Goal: Find specific page/section: Find specific page/section

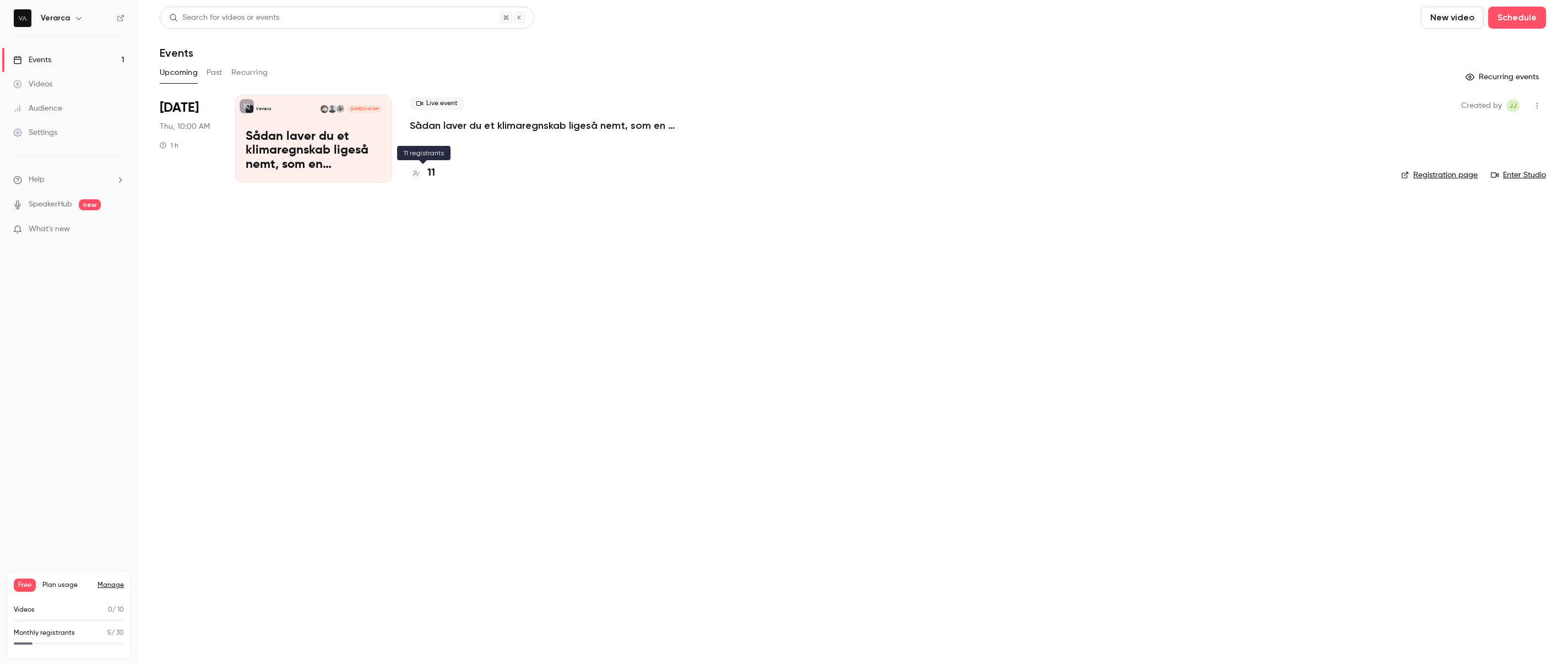
click at [426, 173] on div "11" at bounding box center [422, 173] width 25 height 15
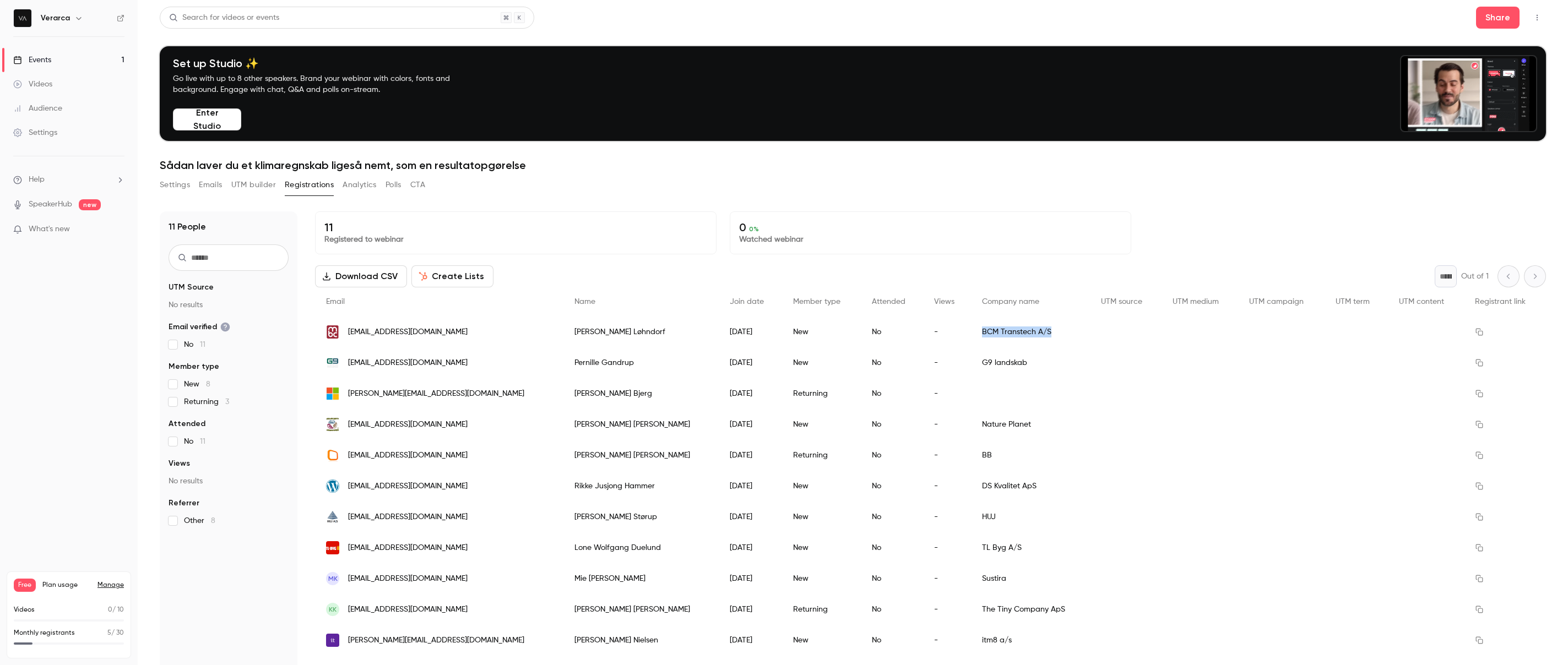
copy div "BCM Transtech A/S"
drag, startPoint x: 915, startPoint y: 335, endPoint x: 990, endPoint y: 339, distance: 75.1
click at [990, 339] on div "BCM Transtech A/S" at bounding box center [1030, 332] width 118 height 31
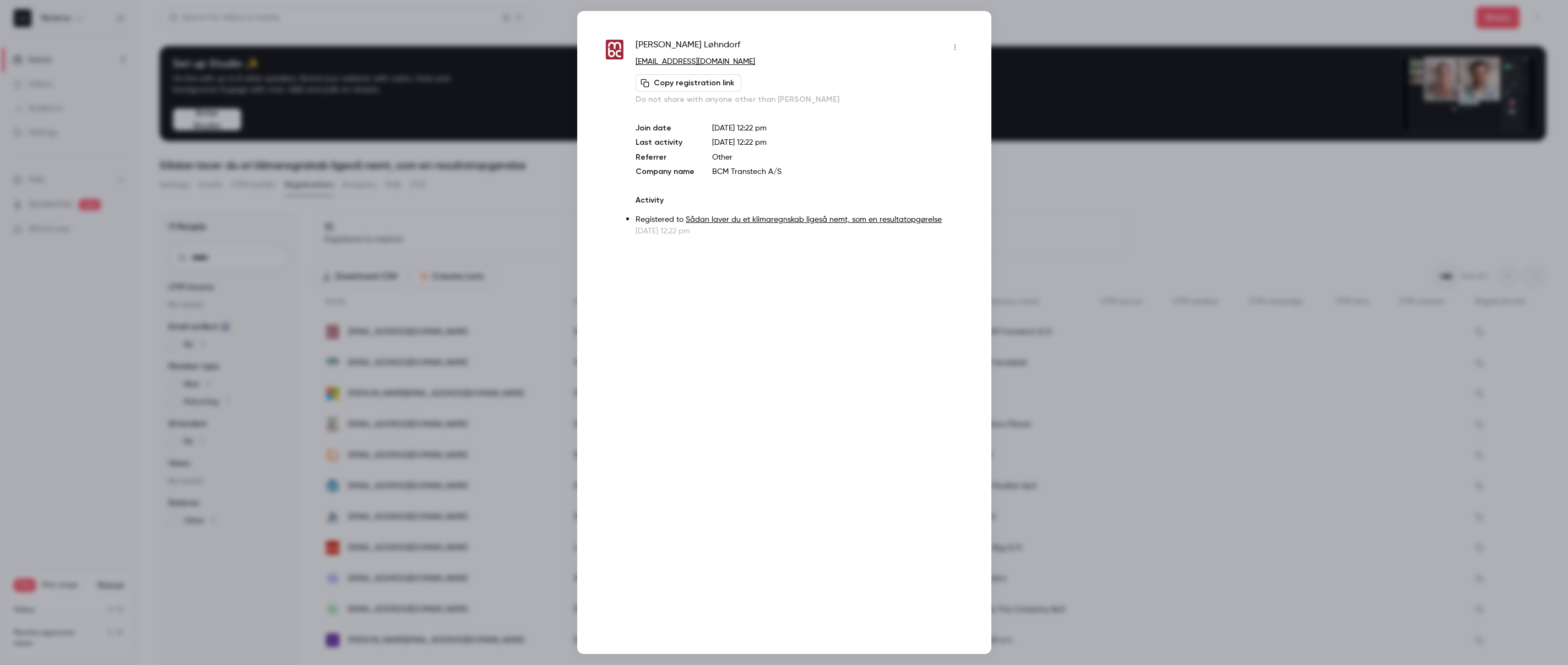
click at [1141, 85] on div at bounding box center [784, 332] width 1568 height 665
